Goal: Navigation & Orientation: Find specific page/section

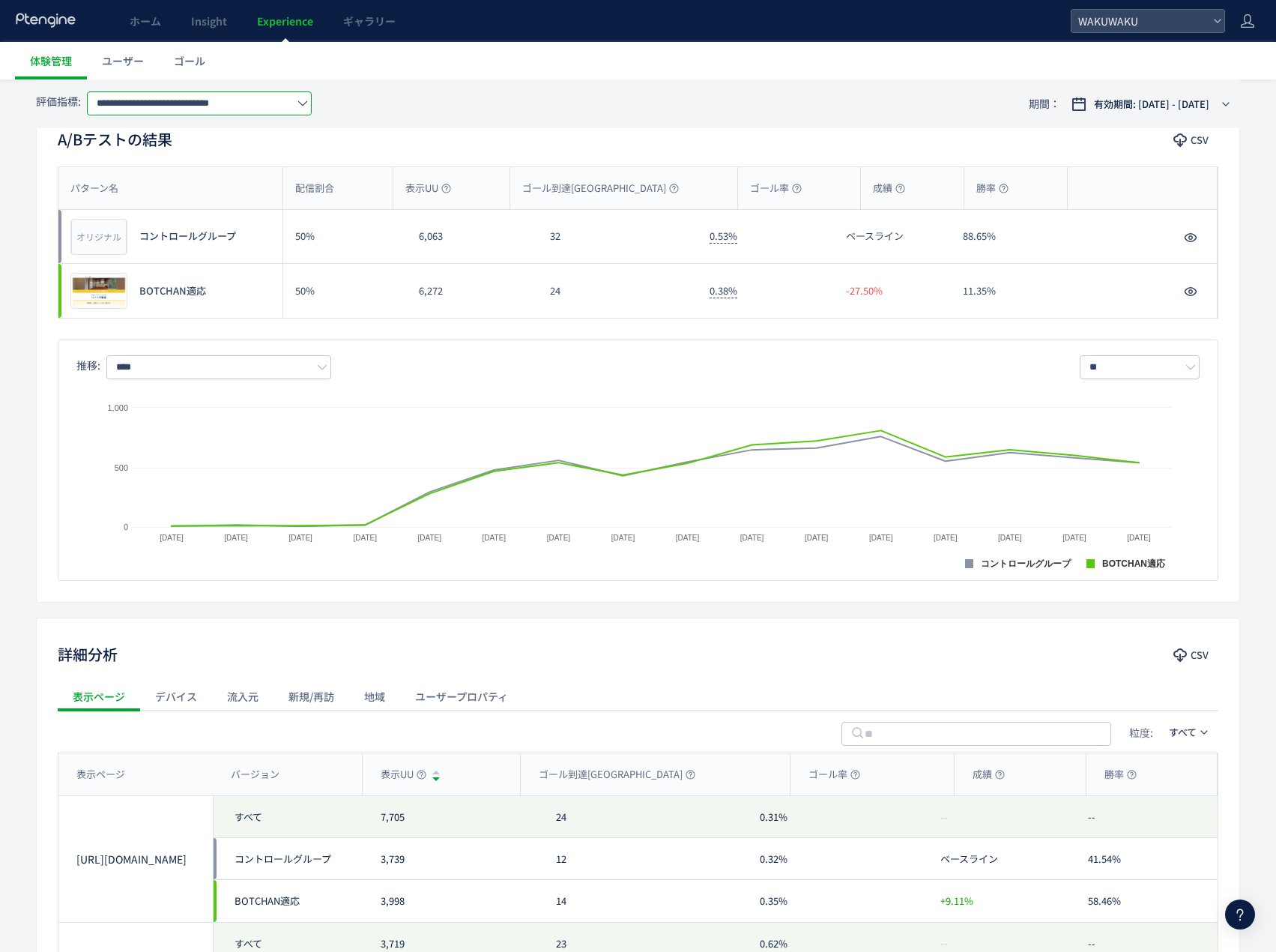
scroll to position [110, 0]
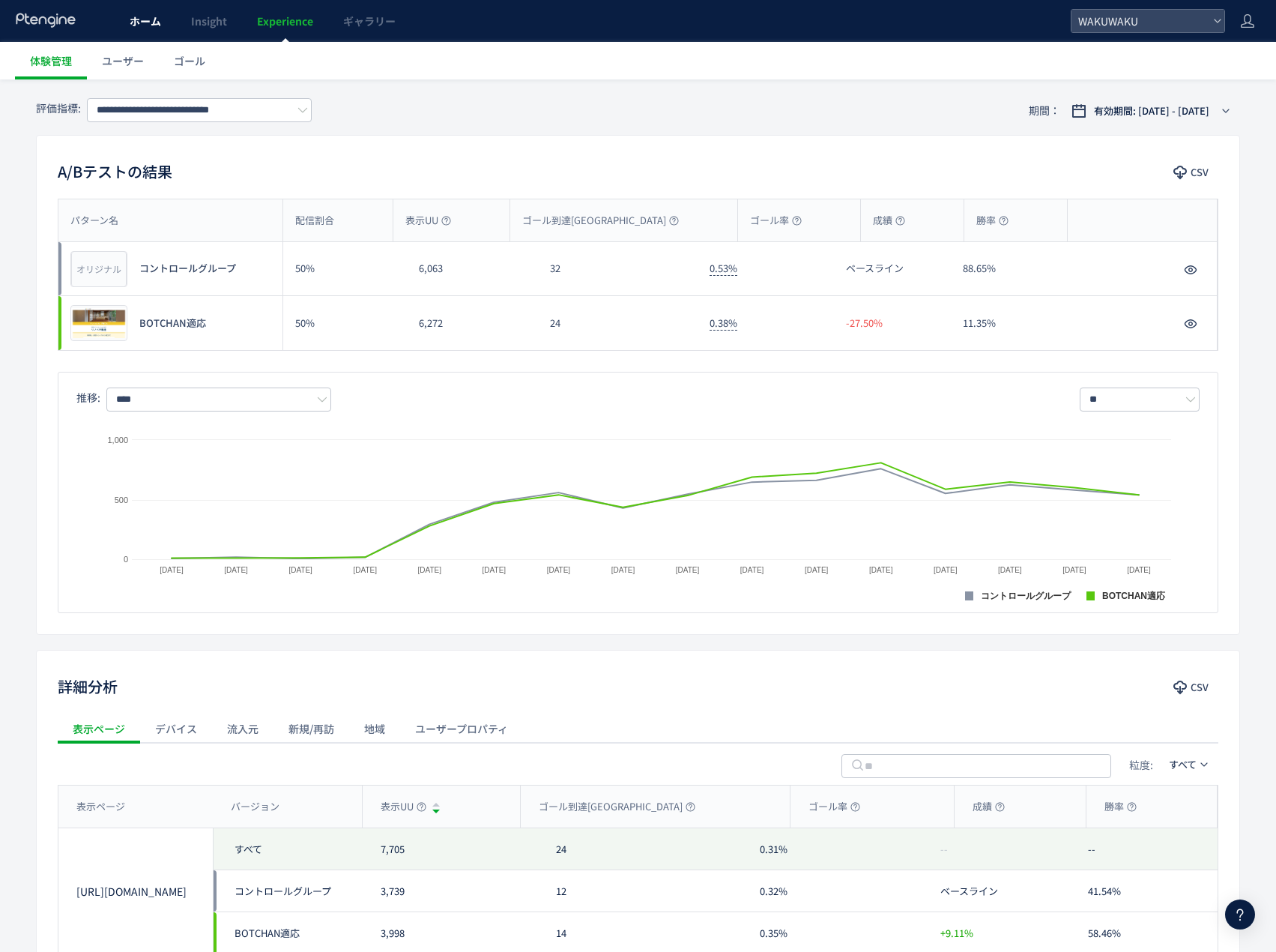
click at [160, 14] on span "ホーム" at bounding box center [146, 21] width 32 height 15
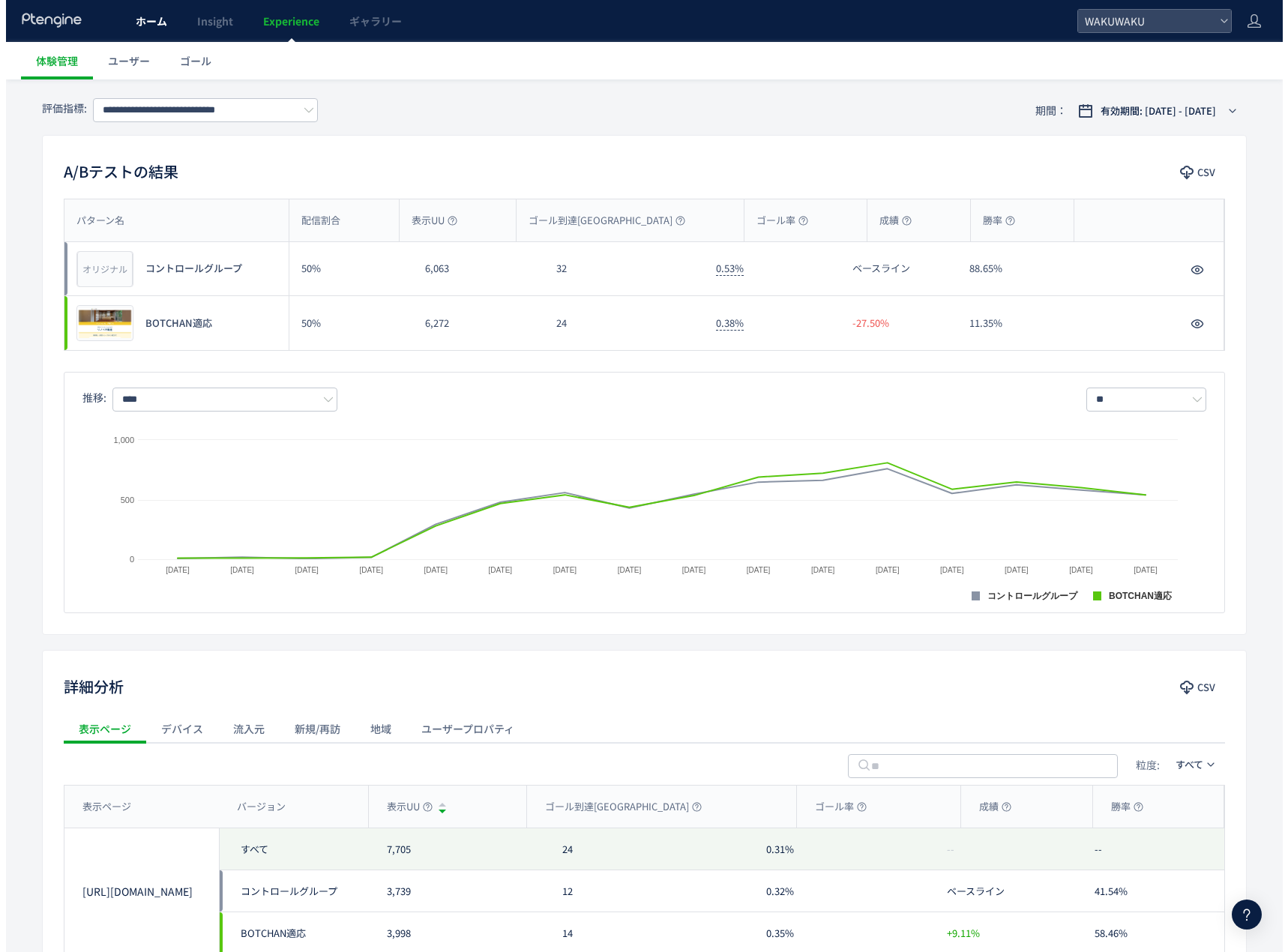
scroll to position [72, 0]
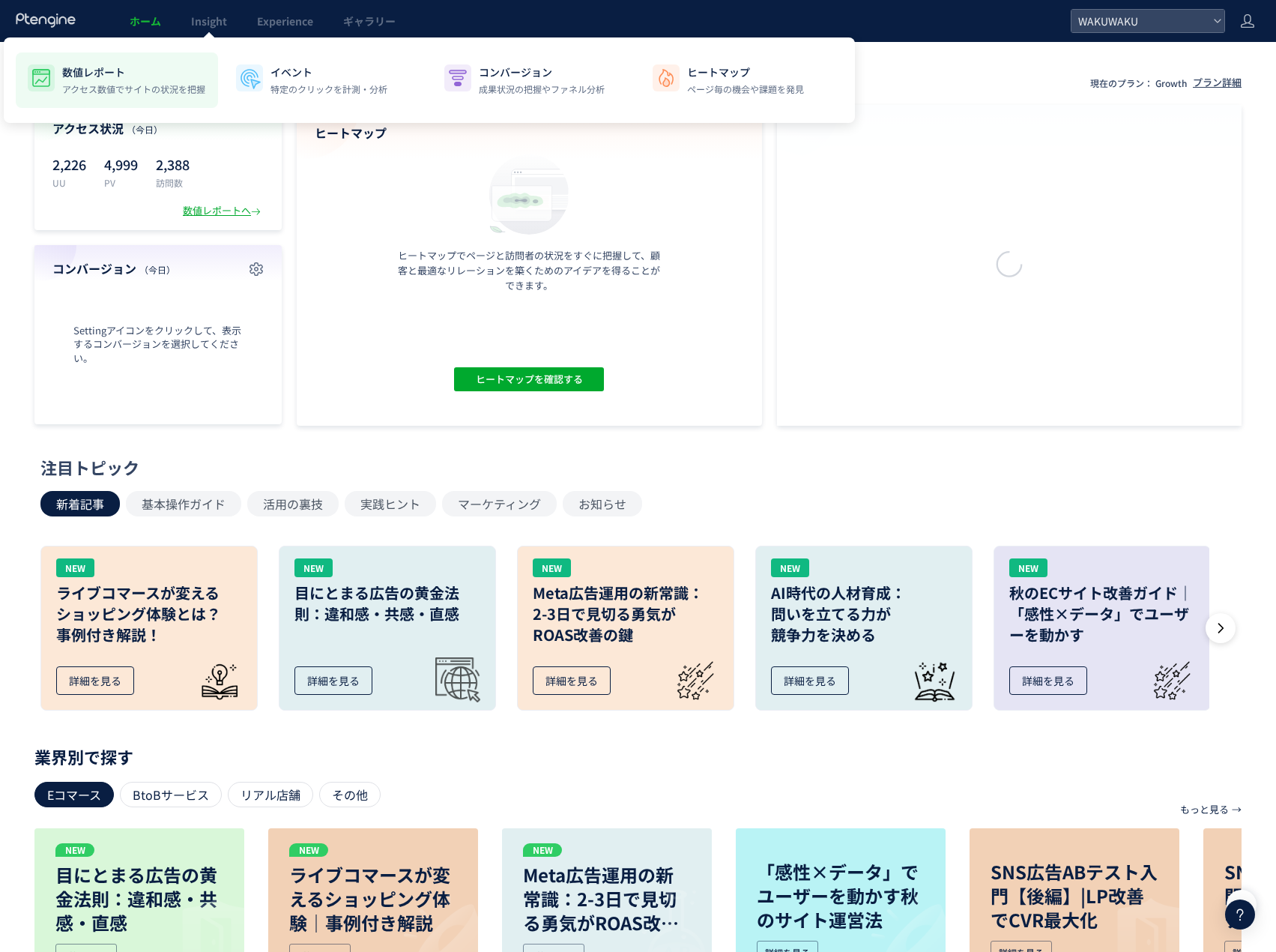
click at [180, 73] on p "数値レポート" at bounding box center [134, 71] width 143 height 15
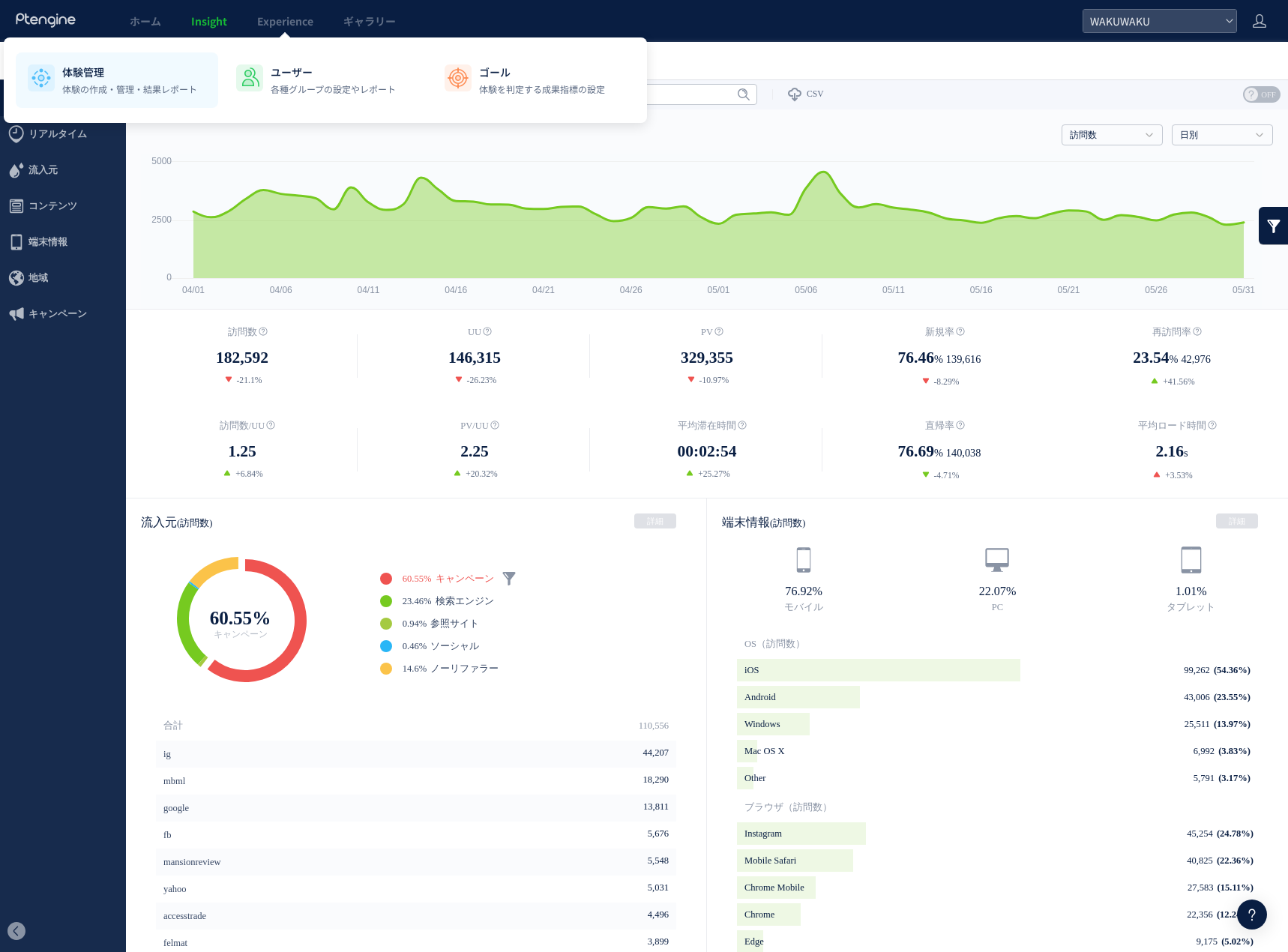
click at [157, 66] on p "体験管理" at bounding box center [130, 71] width 135 height 15
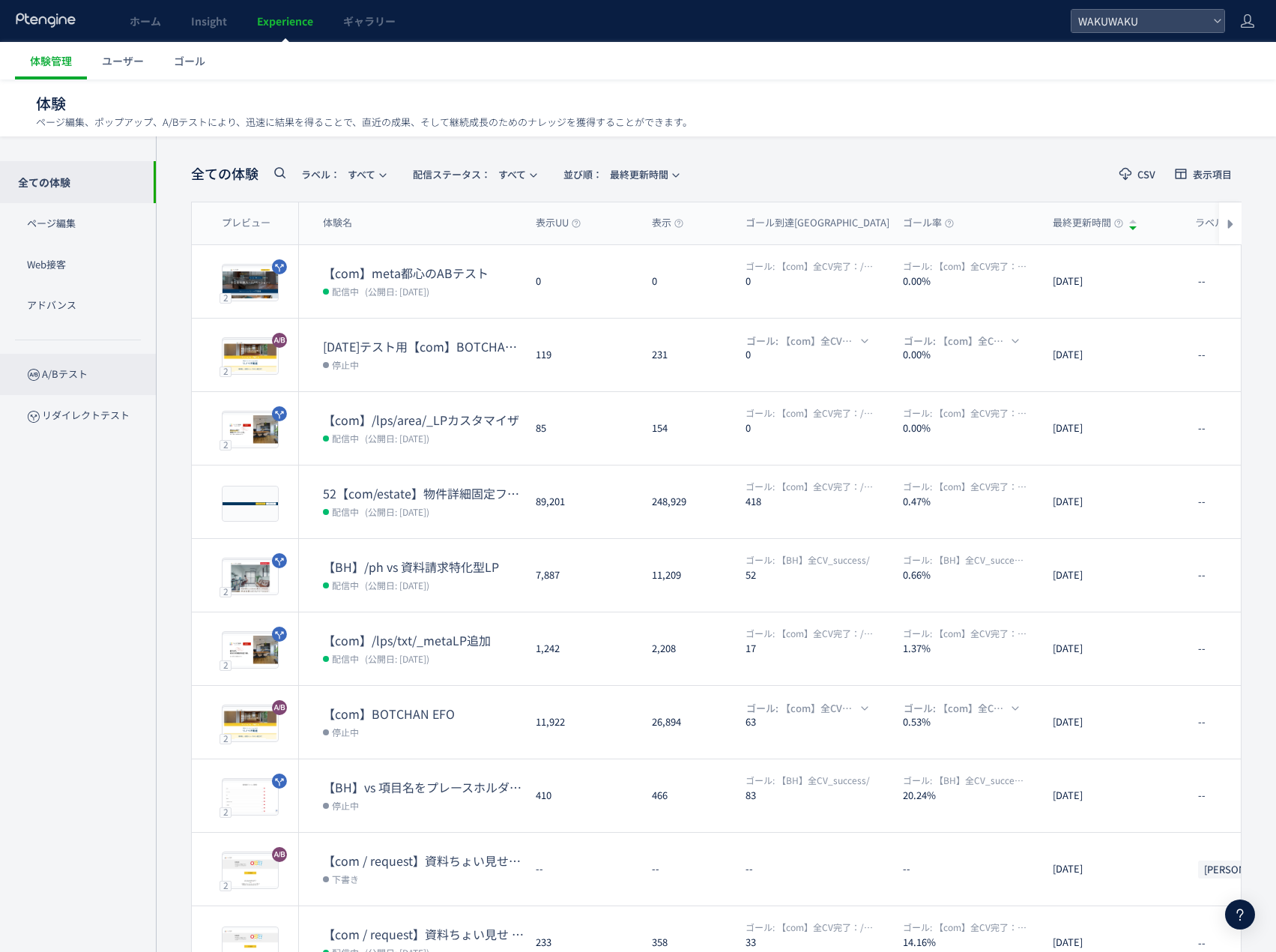
click at [92, 368] on p "A/Bテスト" at bounding box center [77, 374] width 156 height 42
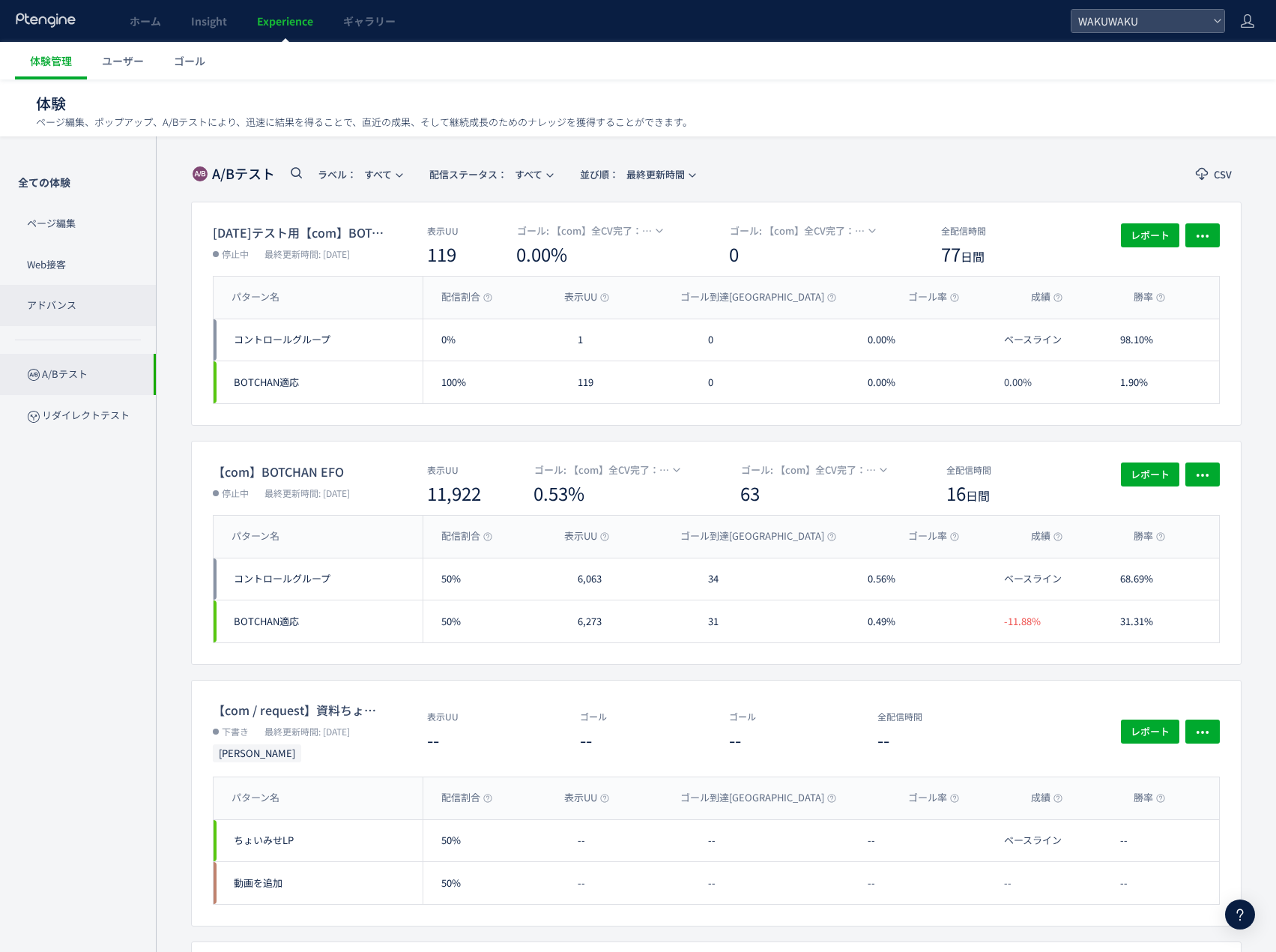
click at [71, 298] on p "アドバンス" at bounding box center [77, 305] width 156 height 42
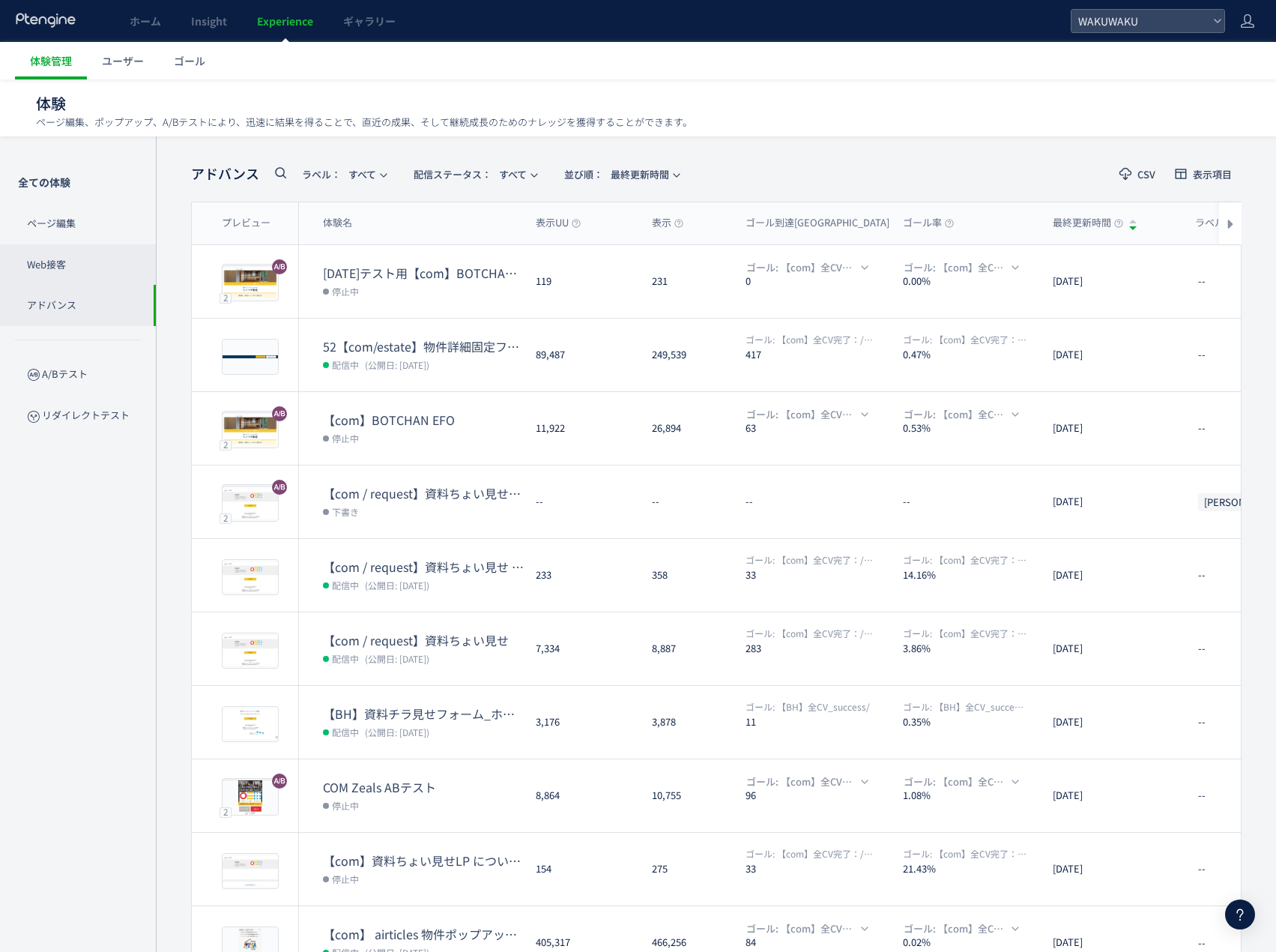
click at [53, 254] on p "Web接客" at bounding box center [77, 265] width 156 height 42
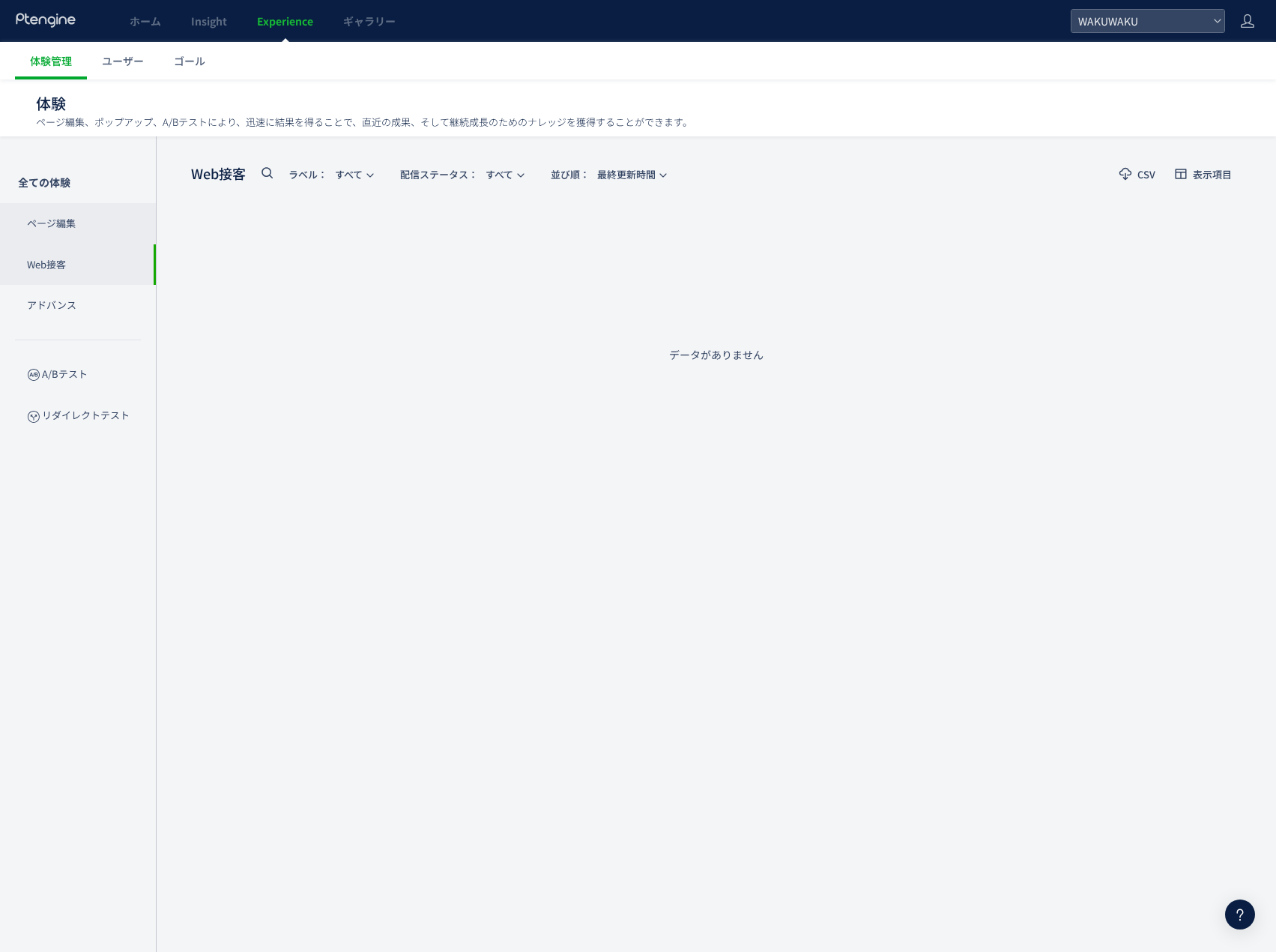
click at [51, 233] on p "ページ編集" at bounding box center [77, 224] width 156 height 42
click at [54, 257] on p "Web接客" at bounding box center [77, 265] width 156 height 42
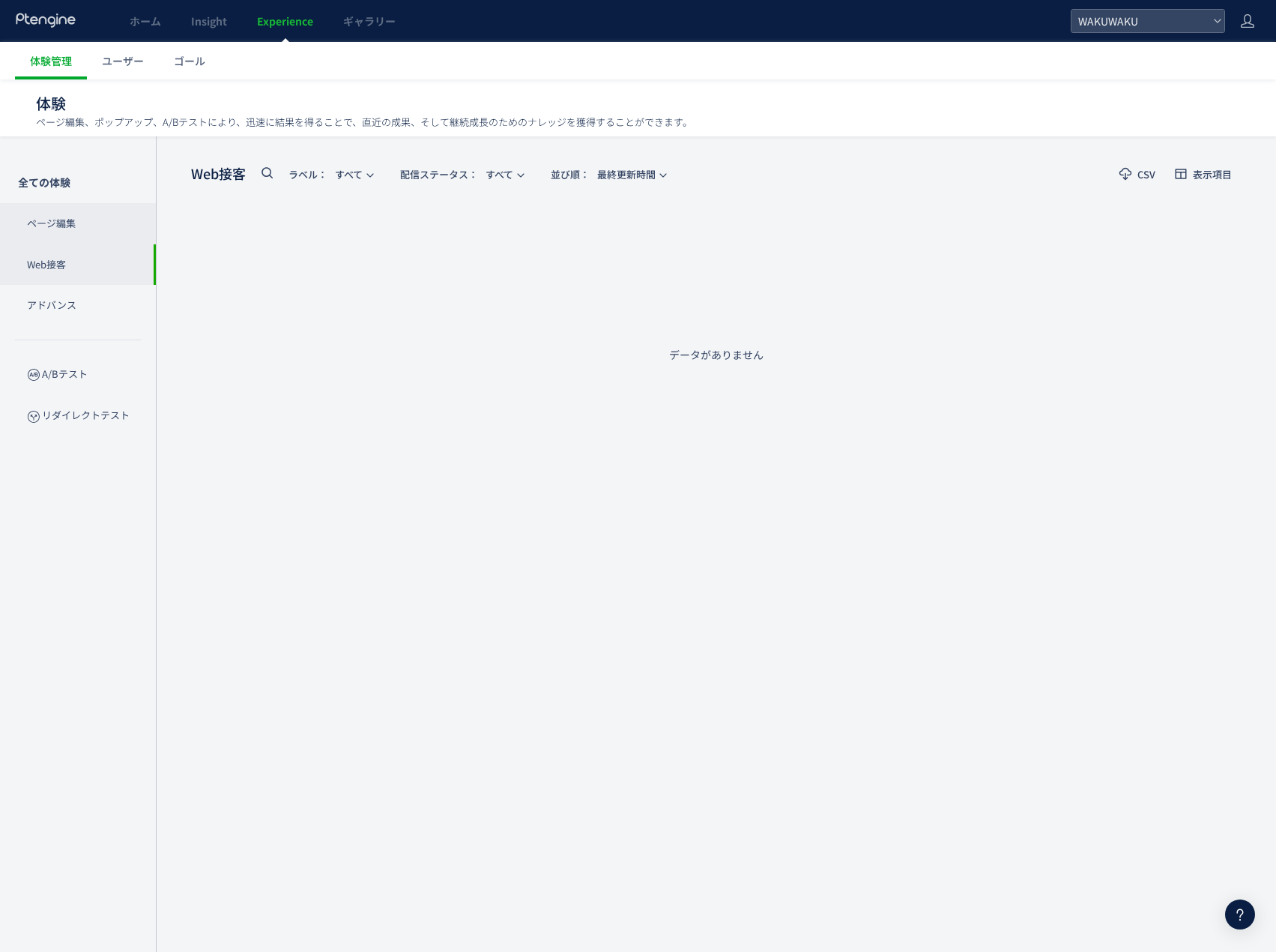
click at [53, 212] on p "ページ編集" at bounding box center [77, 224] width 156 height 42
